Goal: Go to known website: Go to known website

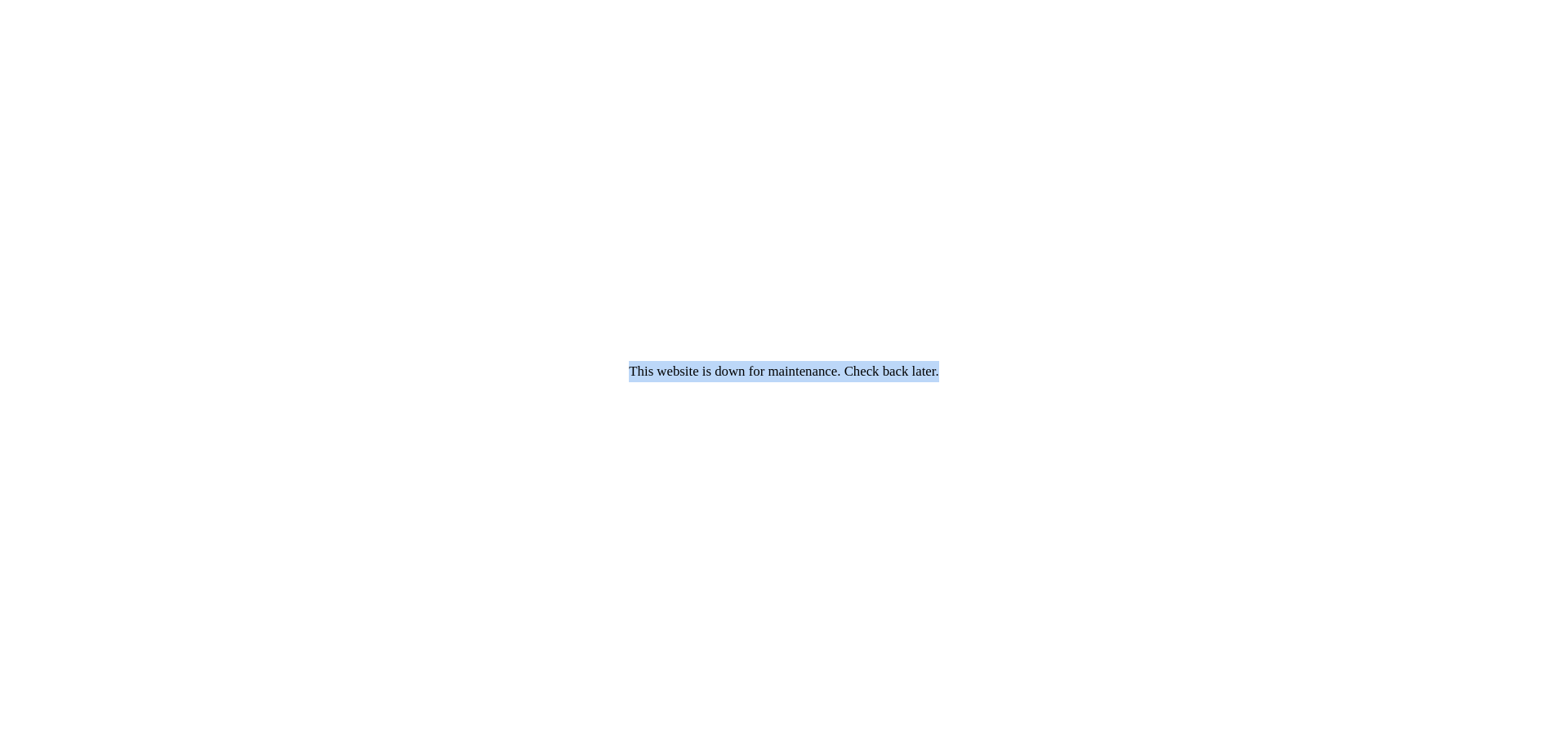
drag, startPoint x: 567, startPoint y: 363, endPoint x: 1024, endPoint y: 391, distance: 457.9
click at [1109, 407] on div "This website is down for maintenance. Check back later." at bounding box center [784, 372] width 1568 height 744
click at [970, 379] on div "This website is down for maintenance. Check back later." at bounding box center [784, 372] width 1568 height 744
drag, startPoint x: 1053, startPoint y: 382, endPoint x: 443, endPoint y: 364, distance: 610.3
click at [443, 364] on div "This website is down for maintenance. Check back later." at bounding box center [784, 372] width 1568 height 744
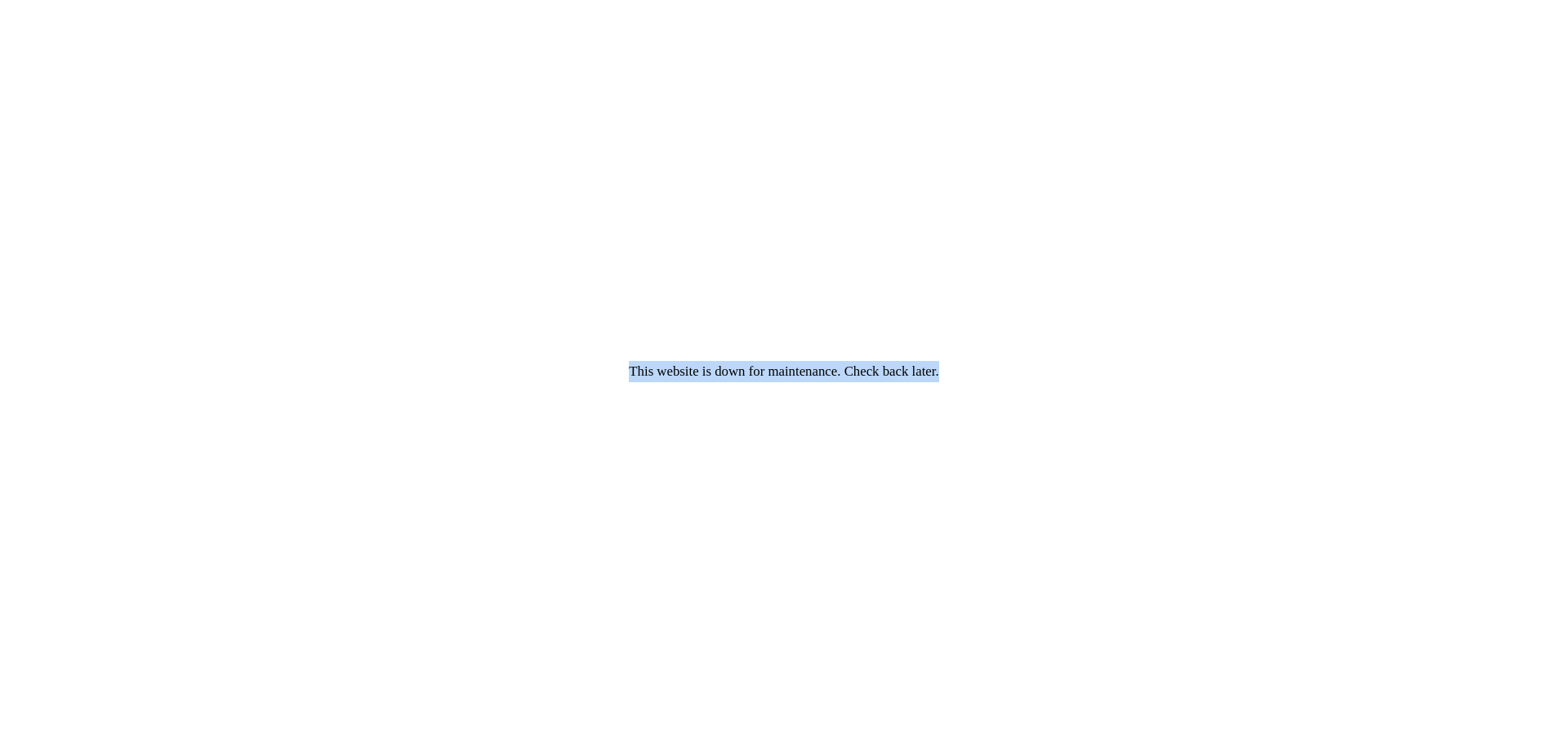
click at [443, 364] on div "This website is down for maintenance. Check back later." at bounding box center [784, 372] width 1568 height 744
drag, startPoint x: 434, startPoint y: 319, endPoint x: 1145, endPoint y: 437, distance: 720.7
click at [1145, 437] on div "This website is down for maintenance. Check back later." at bounding box center [784, 372] width 1568 height 744
drag, startPoint x: 417, startPoint y: 320, endPoint x: 983, endPoint y: 396, distance: 571.1
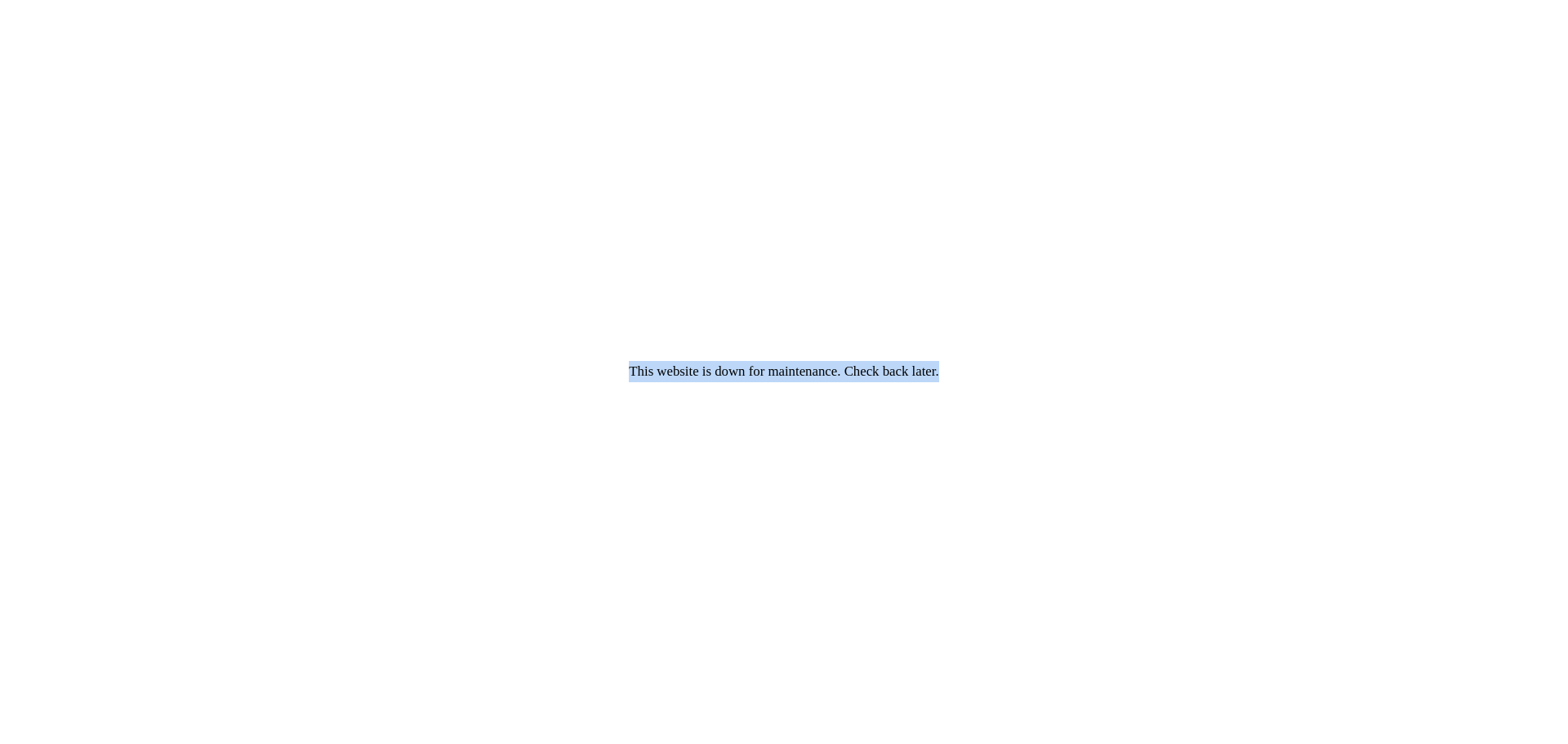
click at [983, 396] on div "This website is down for maintenance. Check back later." at bounding box center [784, 372] width 1568 height 744
click at [981, 396] on div "This website is down for maintenance. Check back later." at bounding box center [784, 372] width 1568 height 744
